Goal: Check status: Check status

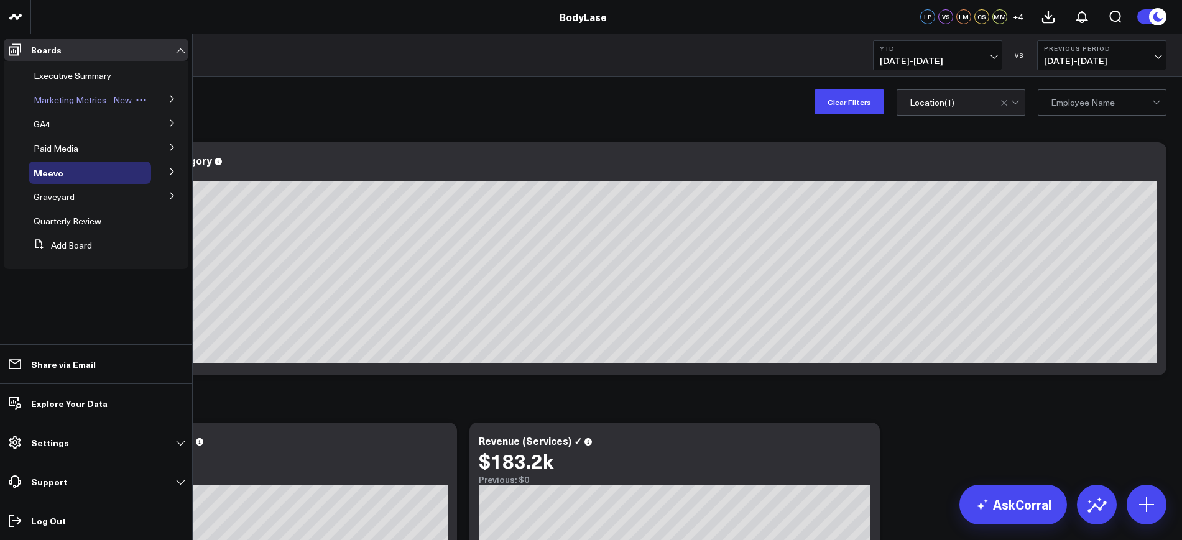
click at [58, 103] on span "Marketing Metrics - New" at bounding box center [83, 100] width 98 height 12
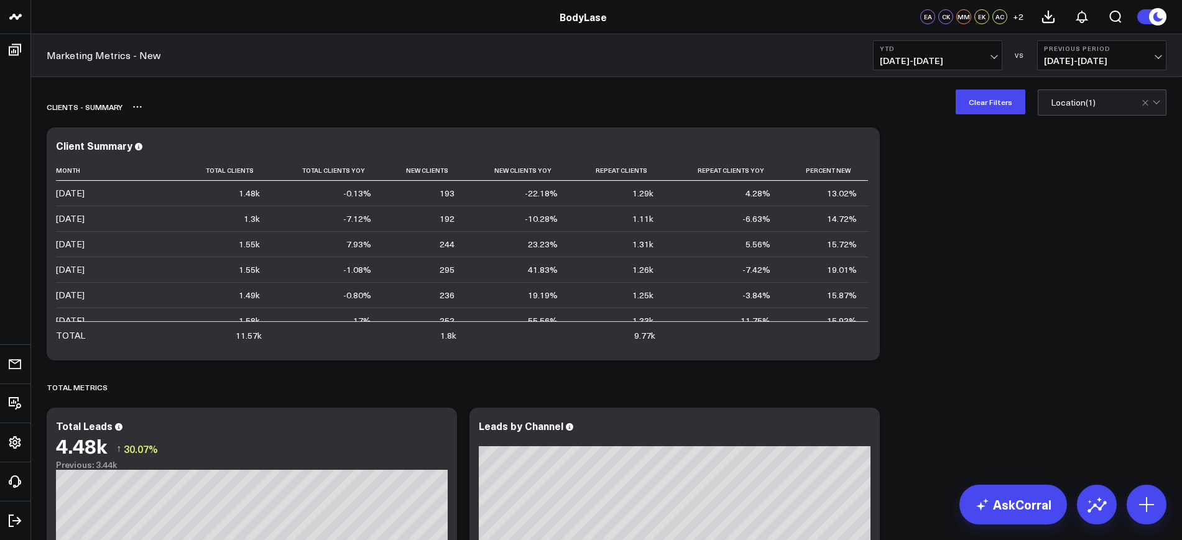
click at [990, 104] on button "Clear Filters" at bounding box center [991, 102] width 70 height 25
click at [958, 62] on span "[DATE] - [DATE]" at bounding box center [938, 61] width 116 height 10
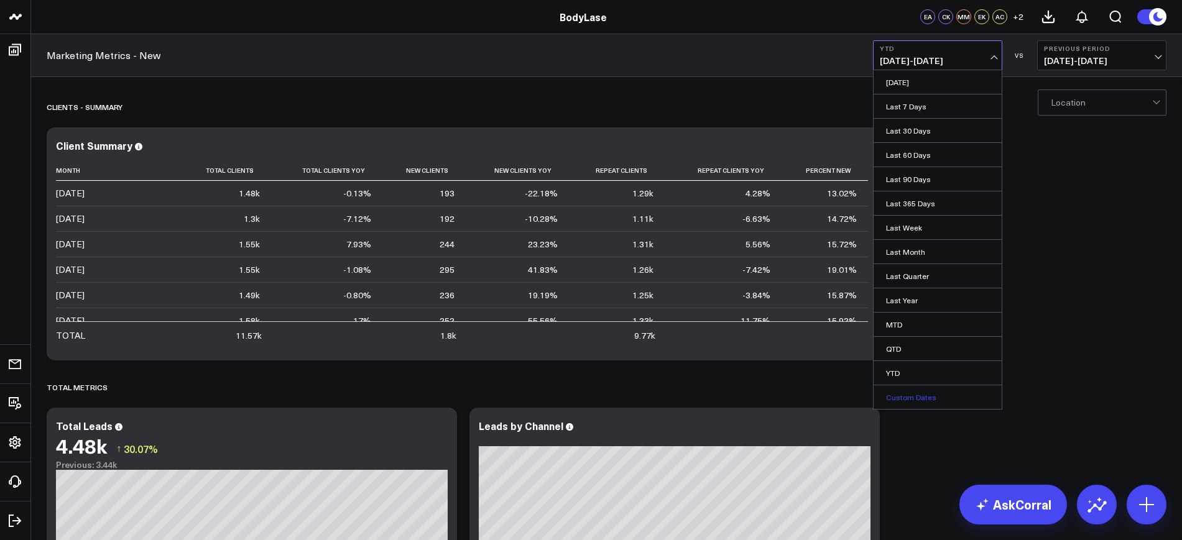
click at [927, 394] on link "Custom Dates" at bounding box center [938, 398] width 128 height 24
select select "7"
select select "2025"
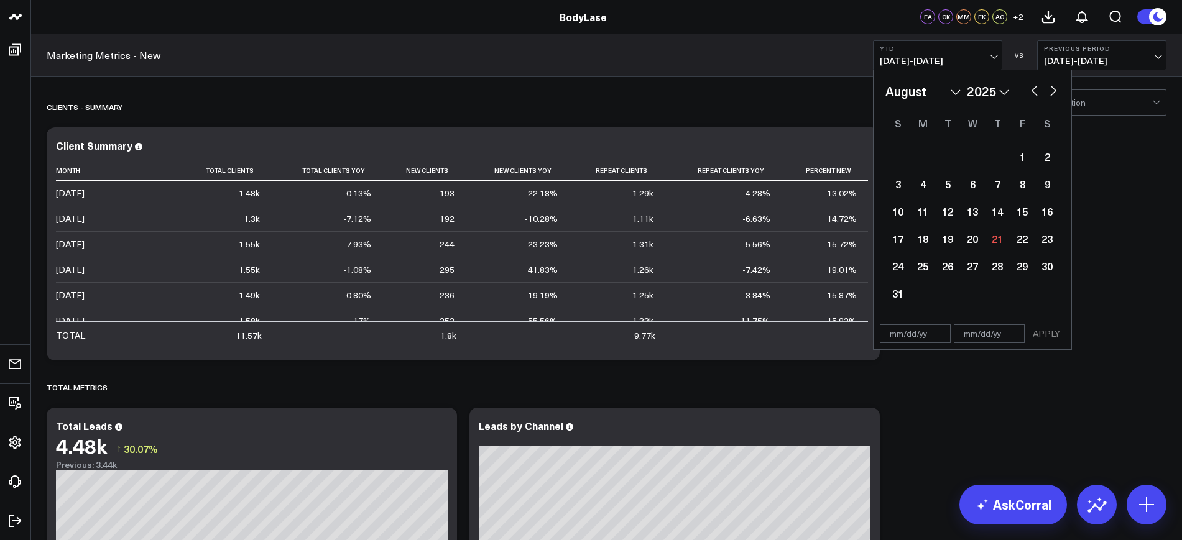
click at [908, 328] on input "text" at bounding box center [915, 334] width 71 height 19
select select "7"
select select "2025"
type input "[DATE]"
select select "2024"
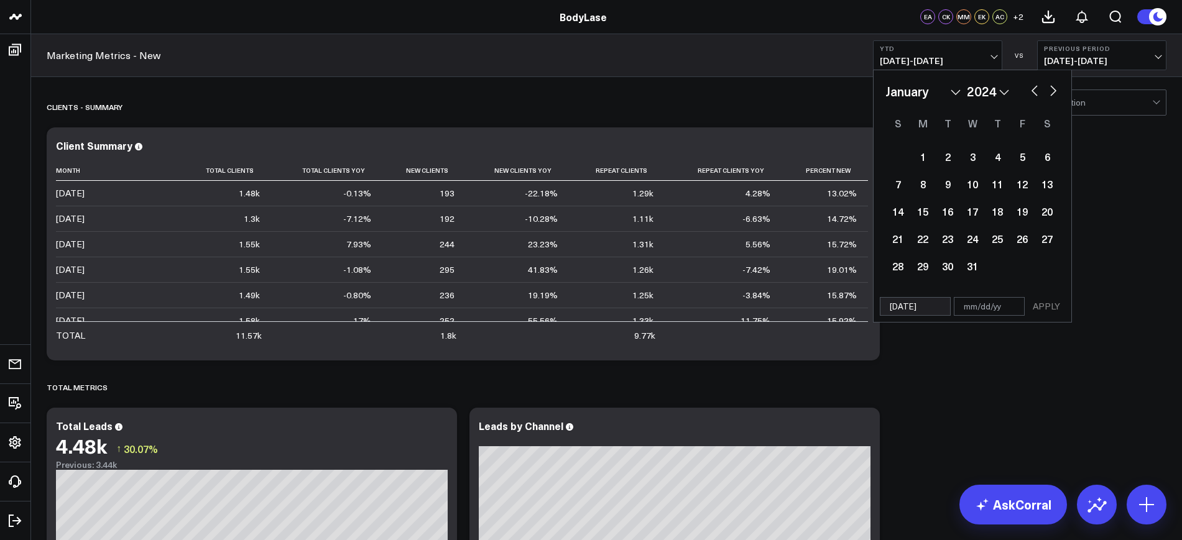
type input "[DATE]"
click at [964, 312] on input "text" at bounding box center [989, 306] width 71 height 19
select select "2024"
type input "0"
select select "2024"
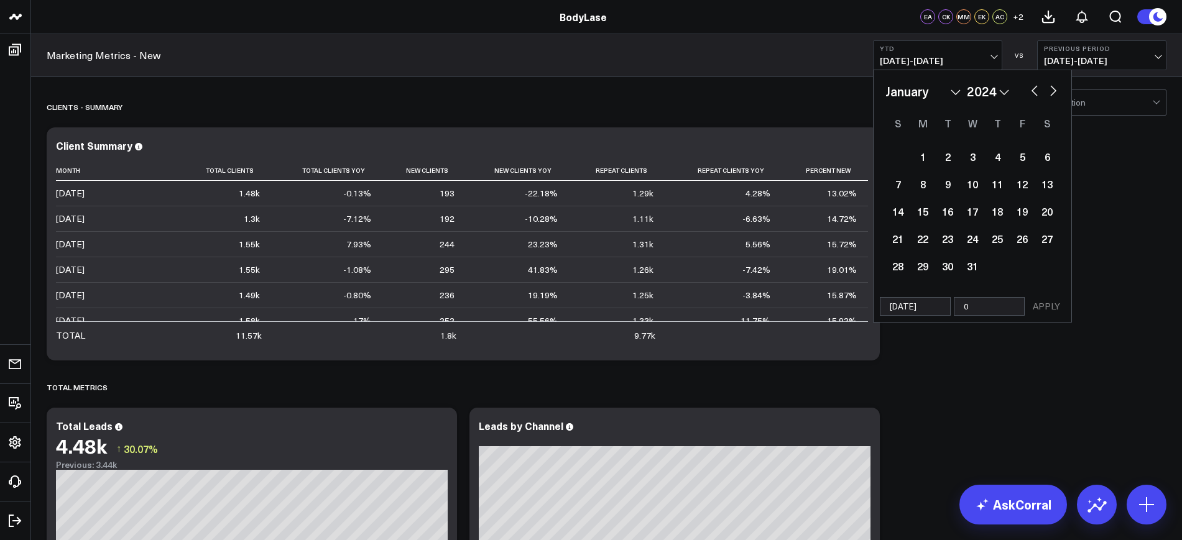
type input "07"
select select "2024"
type input "07/3"
select select "2024"
type input "07/31"
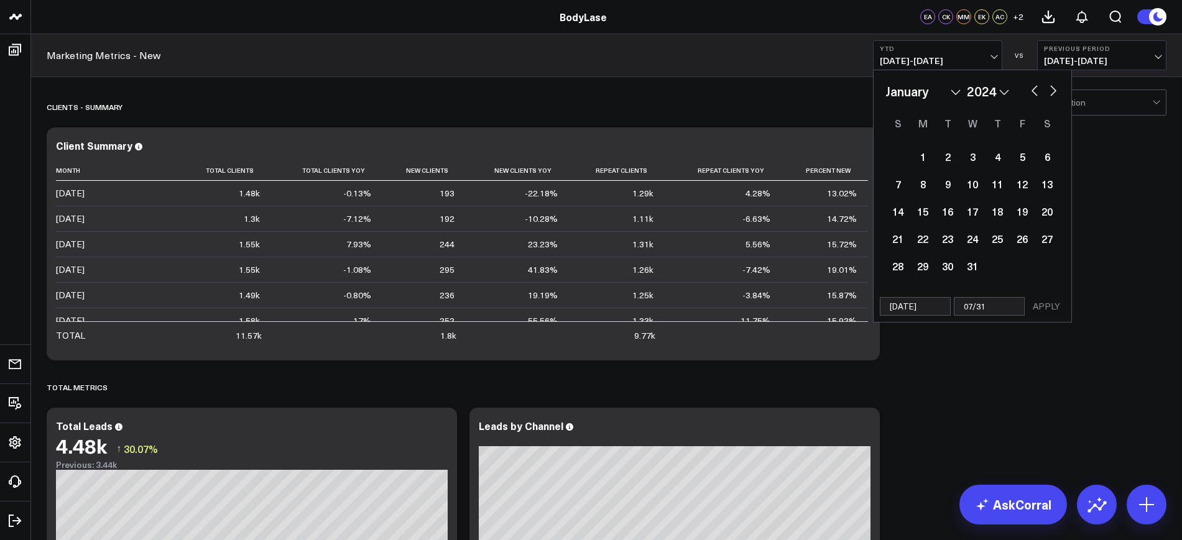
select select "2024"
type input "07/31/2"
select select "2024"
type input "[DATE]"
select select "2024"
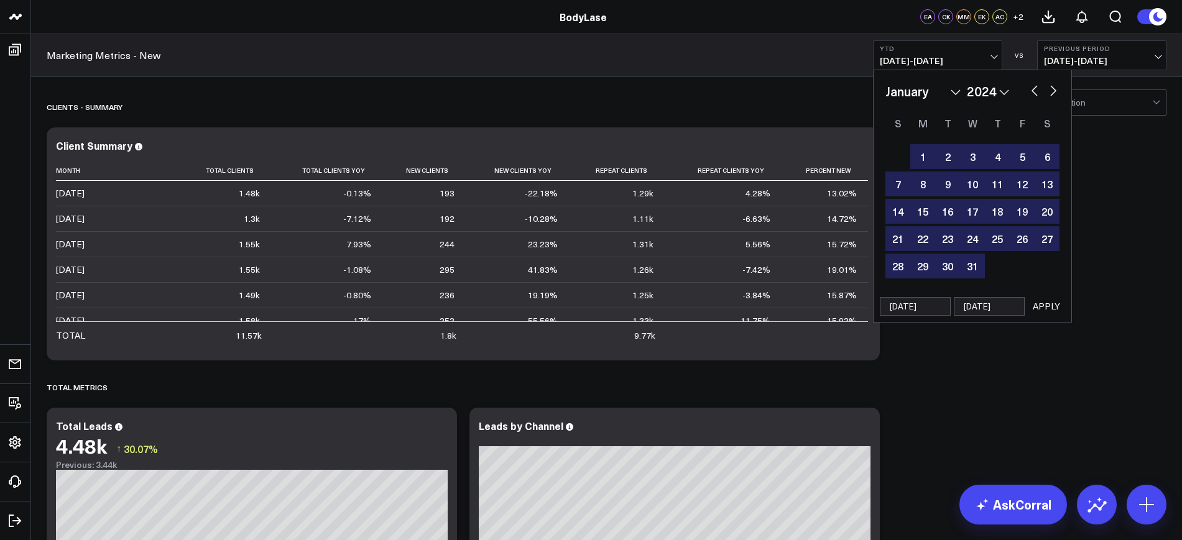
type input "[DATE]"
click at [1052, 308] on button "APPLY" at bounding box center [1046, 306] width 37 height 19
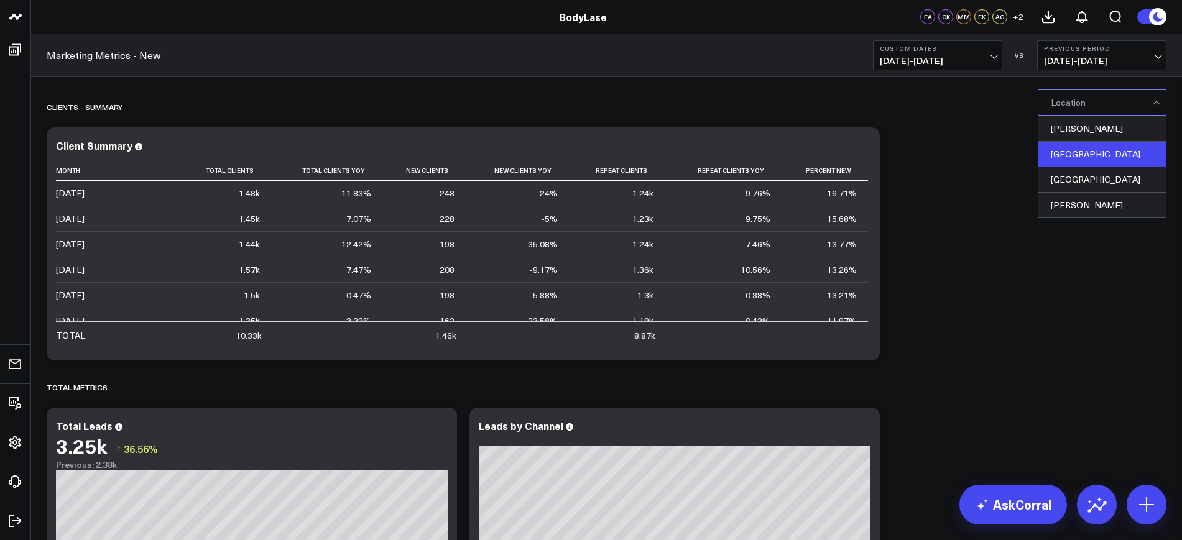
click at [1068, 147] on div "[GEOGRAPHIC_DATA]" at bounding box center [1101, 154] width 127 height 25
click at [999, 103] on button "Clear Filters" at bounding box center [991, 102] width 70 height 25
click at [1073, 135] on div "[PERSON_NAME]" at bounding box center [1101, 128] width 127 height 25
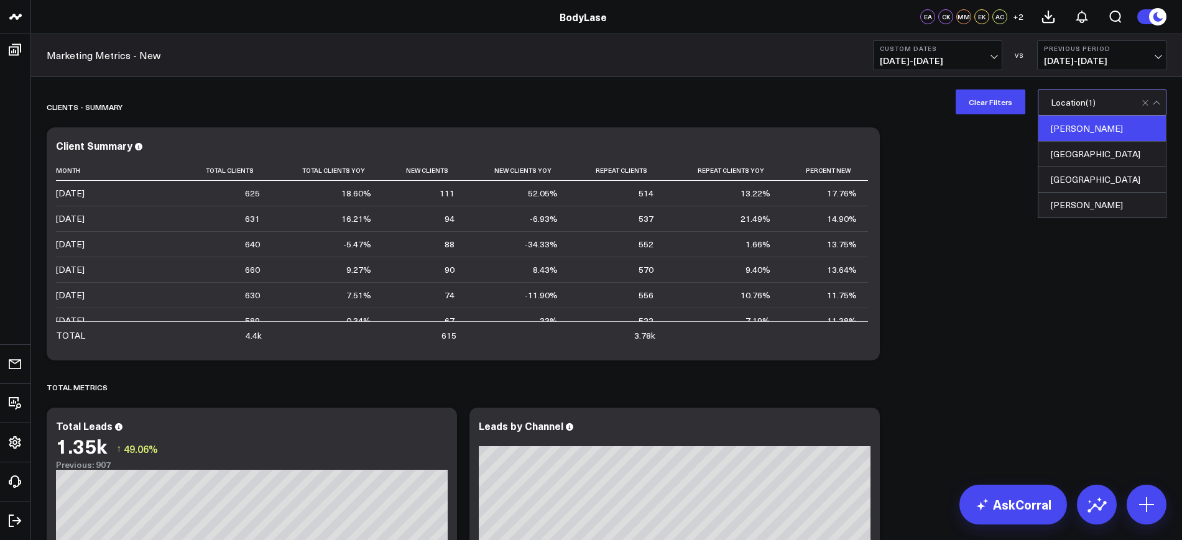
click at [949, 56] on span "[DATE] - [DATE]" at bounding box center [938, 61] width 116 height 10
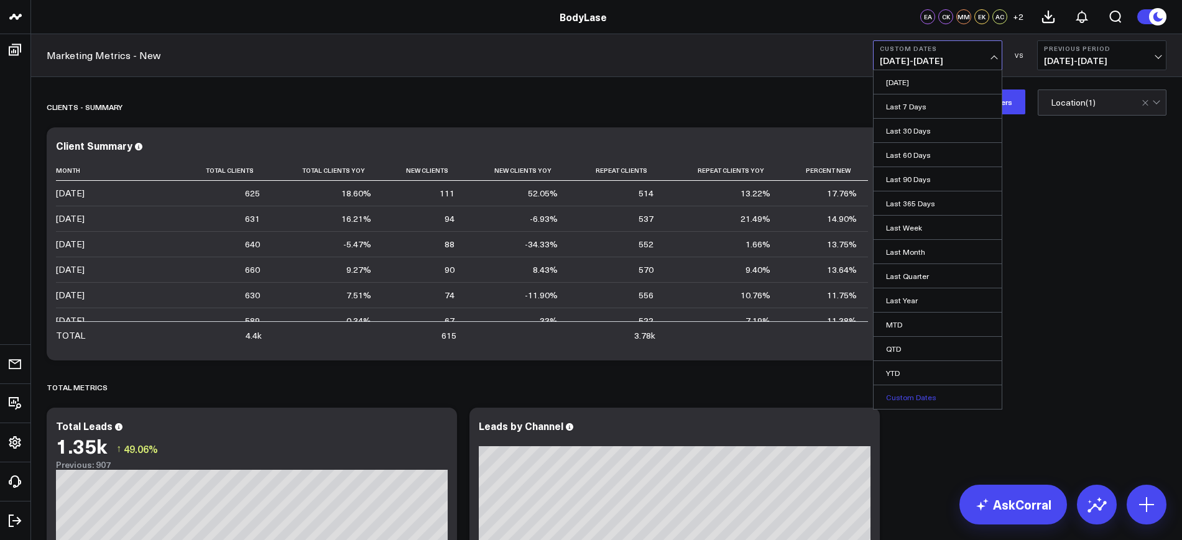
click at [905, 394] on link "Custom Dates" at bounding box center [938, 398] width 128 height 24
select select "7"
select select "2025"
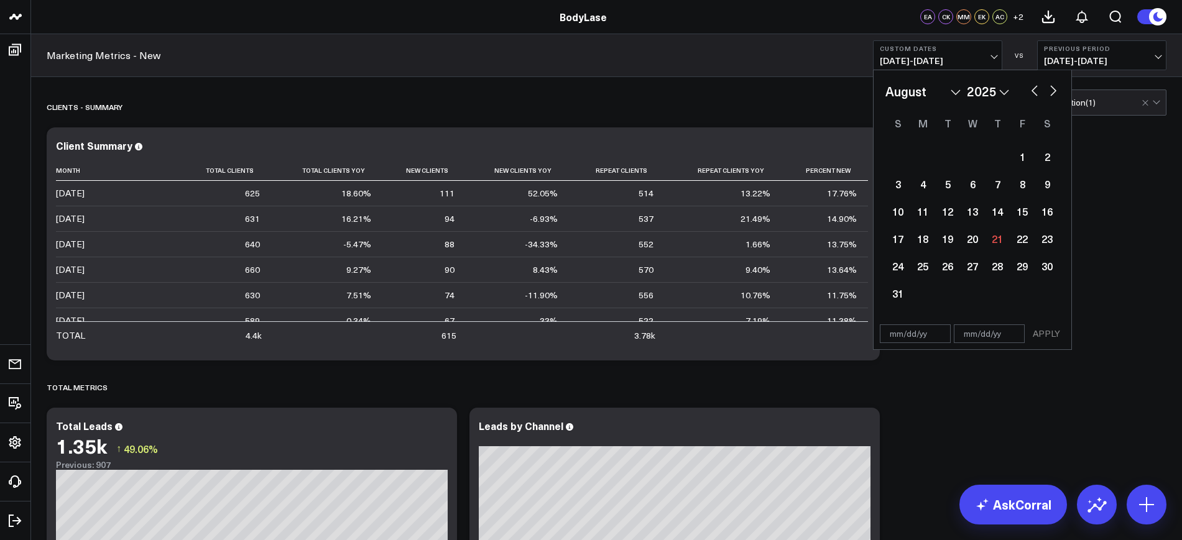
click at [937, 328] on input "text" at bounding box center [915, 334] width 71 height 19
select select "7"
select select "2025"
type input "[DATE]"
select select "2025"
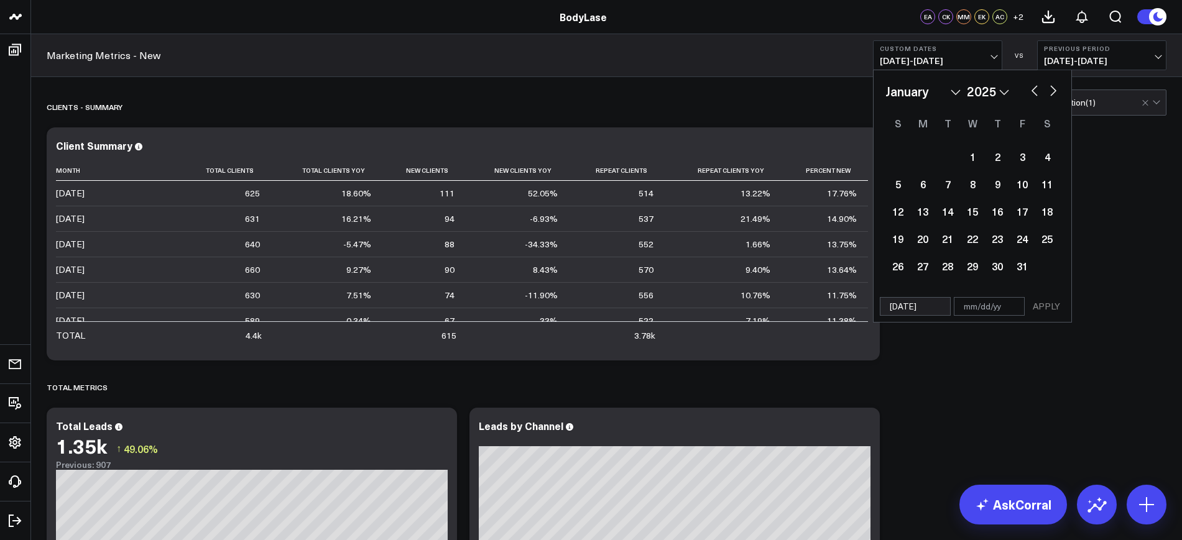
type input "[DATE]"
click at [994, 307] on input "text" at bounding box center [989, 306] width 71 height 19
select select "2025"
type input "0"
select select "2025"
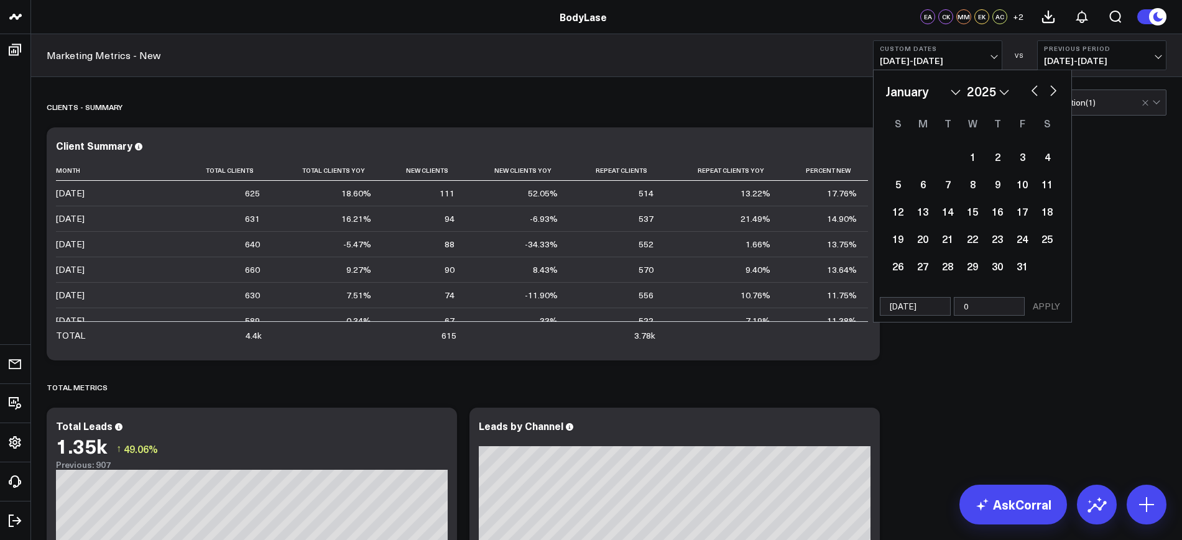
type input "07"
select select "2025"
type input "07/31"
select select "2025"
type input "07/31/2"
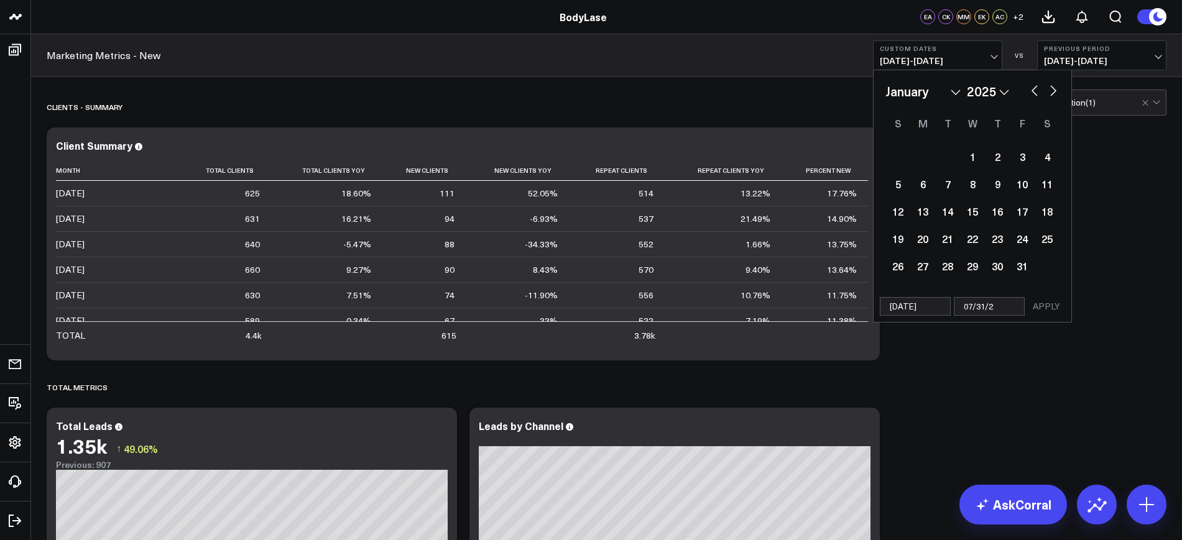
select select "2025"
type input "[DATE]"
select select "2025"
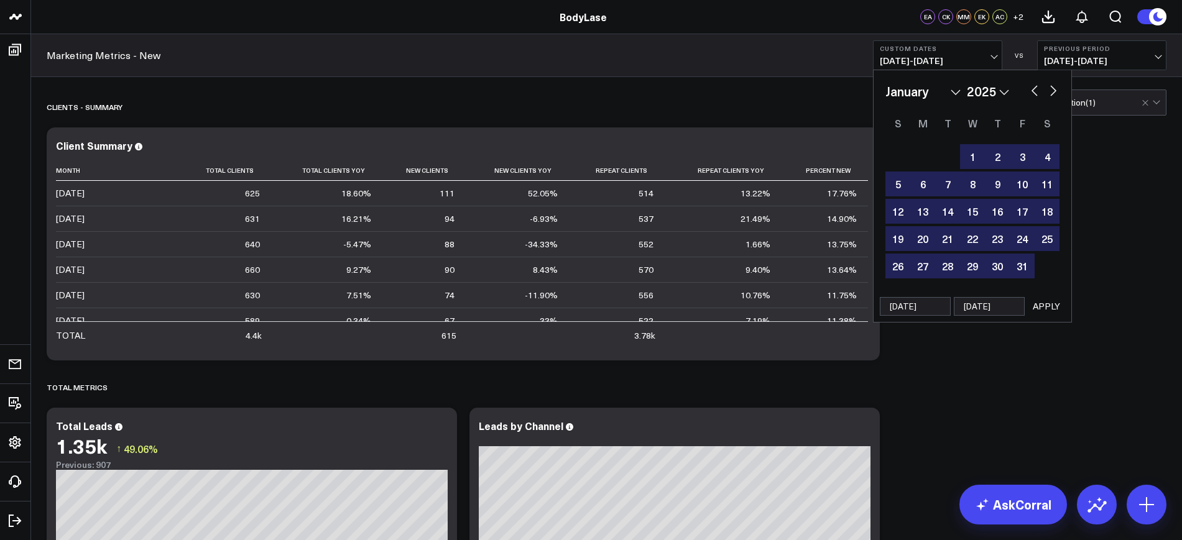
type input "[DATE]"
click at [1042, 305] on button "APPLY" at bounding box center [1046, 306] width 37 height 19
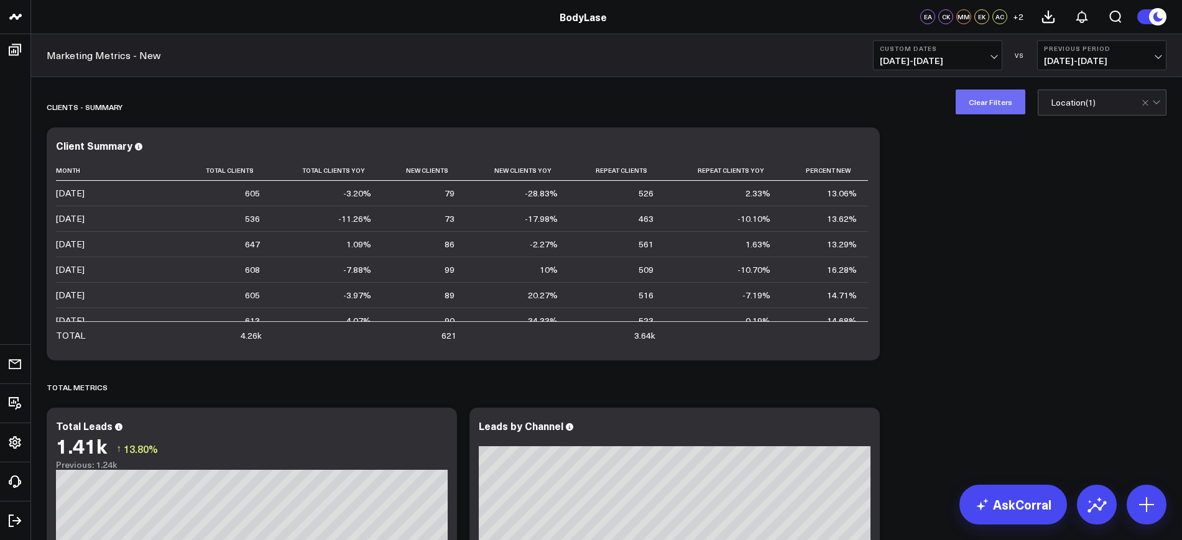
click at [998, 108] on button "Clear Filters" at bounding box center [991, 102] width 70 height 25
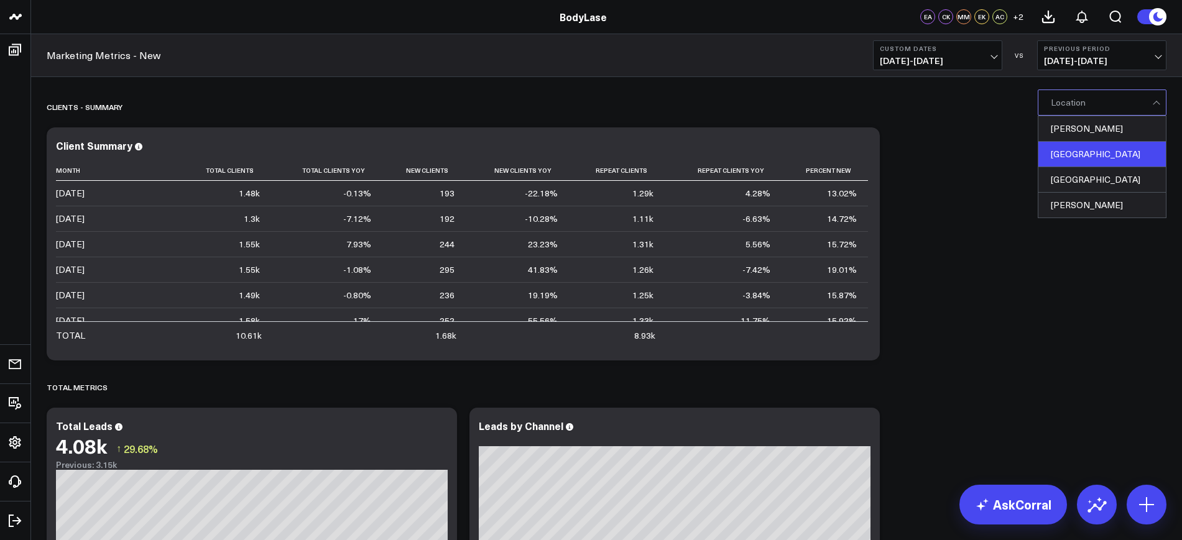
click at [1076, 146] on div "[GEOGRAPHIC_DATA]" at bounding box center [1101, 154] width 127 height 25
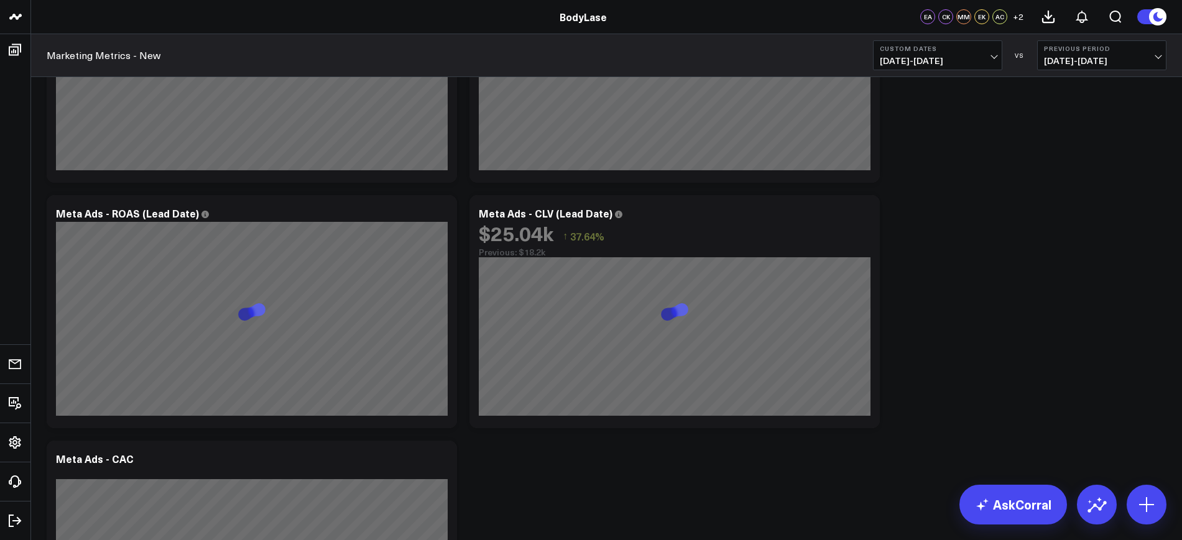
scroll to position [3479, 0]
